Goal: Use online tool/utility: Utilize a website feature to perform a specific function

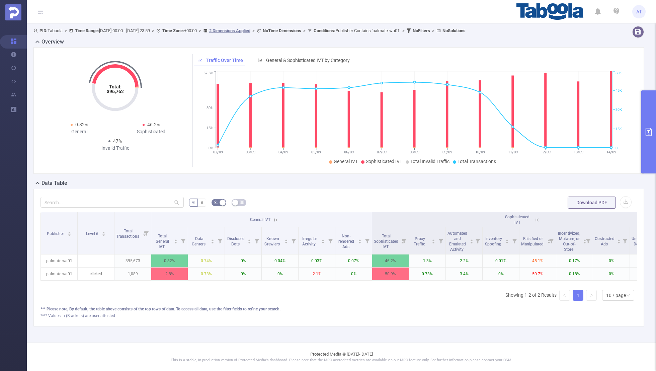
click at [650, 122] on button "primary" at bounding box center [648, 131] width 15 height 83
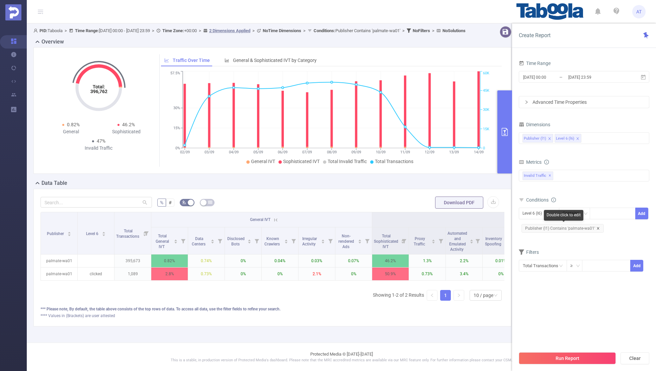
click at [597, 227] on icon "icon: close" at bounding box center [598, 228] width 2 height 2
click at [531, 211] on div "Level 6 (l6)" at bounding box center [534, 213] width 24 height 11
click at [535, 229] on li "Publisher (l1)" at bounding box center [539, 226] width 40 height 11
click at [603, 213] on div at bounding box center [612, 213] width 38 height 11
paste input "adspirellc-pregged"
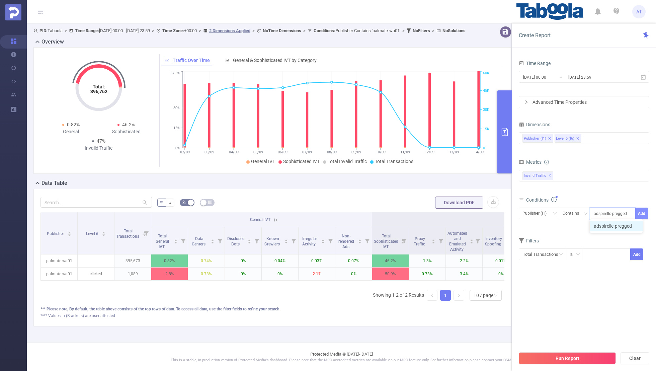
type input "adspirellc-pregged"
click at [644, 214] on button "Add" at bounding box center [641, 213] width 13 height 12
click at [582, 242] on form "Dimensions Publisher (l1) Level 6 (l6) Metrics bp_total brand-safety brand_is_s…" at bounding box center [584, 200] width 131 height 160
click at [554, 76] on input "[DATE] 00:00" at bounding box center [549, 77] width 54 height 9
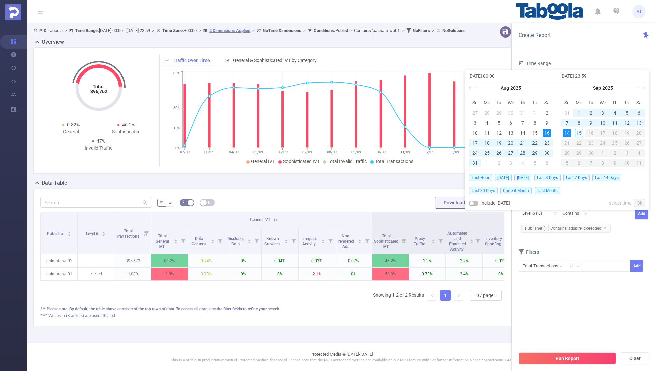
click at [476, 190] on span "Last 30 Days" at bounding box center [483, 190] width 29 height 7
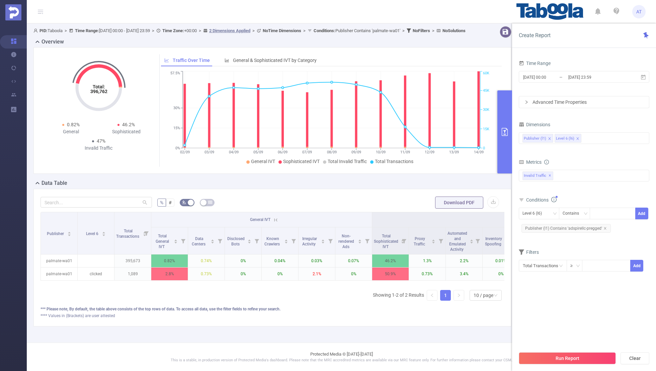
click at [545, 284] on div "Time Range [DATE] 00:00 _ [DATE] 23:59 Advanced Time Properties Dimensions Publ…" at bounding box center [584, 174] width 131 height 230
click at [556, 358] on button "Run Report" at bounding box center [567, 358] width 97 height 12
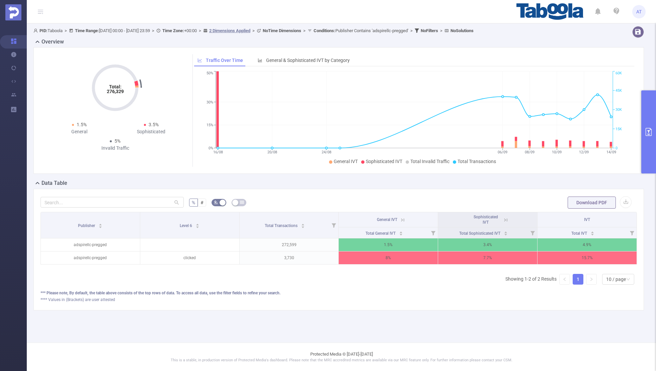
click at [506, 219] on icon at bounding box center [506, 220] width 6 height 6
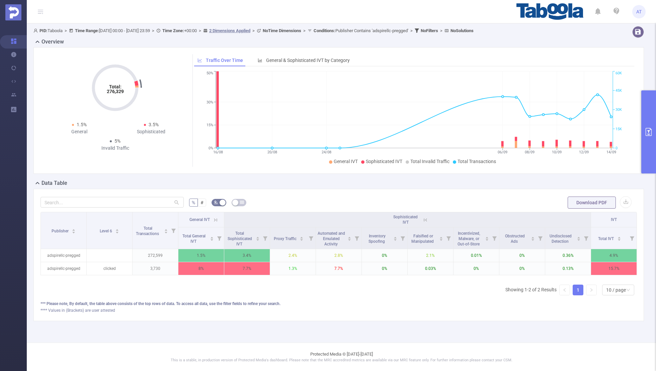
click at [214, 219] on icon at bounding box center [215, 220] width 6 height 6
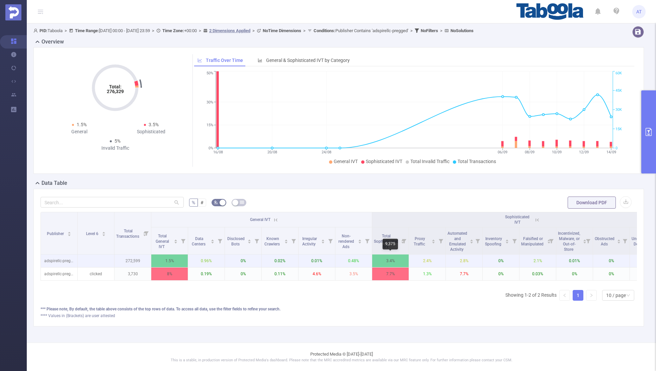
scroll to position [0, 68]
